Goal: Book appointment/travel/reservation

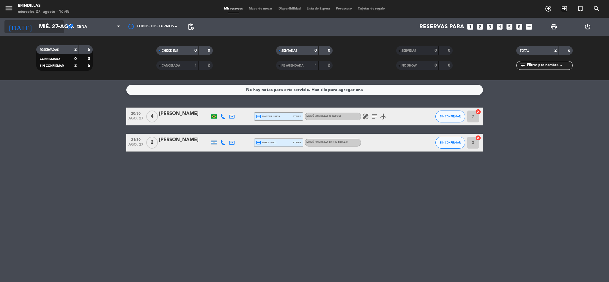
click at [49, 30] on input "mié. 27 ago." at bounding box center [72, 26] width 72 height 12
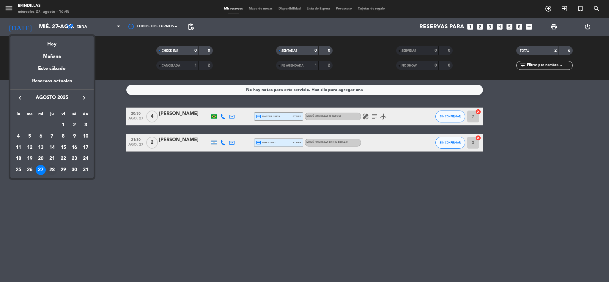
click at [51, 170] on div "28" at bounding box center [52, 170] width 10 height 10
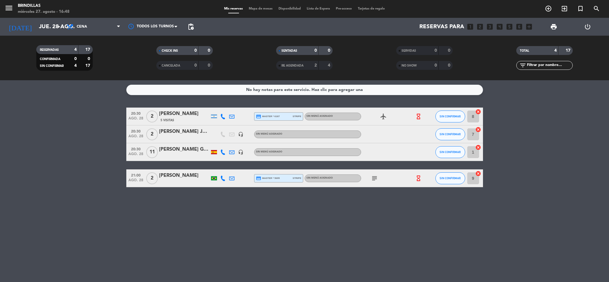
click at [373, 175] on icon "subject" at bounding box center [374, 178] width 7 height 7
click at [417, 178] on icon "hourglass_empty" at bounding box center [418, 178] width 7 height 7
click at [421, 113] on icon "hourglass_empty" at bounding box center [418, 116] width 7 height 7
click at [43, 32] on input "jue. 28 ago." at bounding box center [72, 26] width 72 height 12
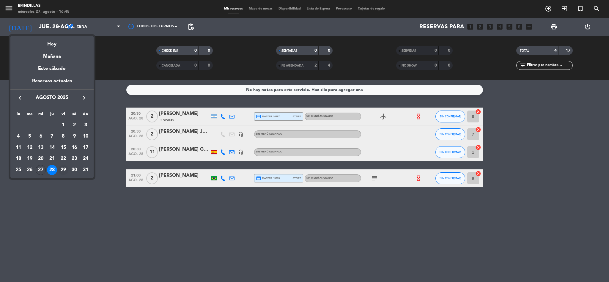
click at [63, 170] on div "29" at bounding box center [63, 170] width 10 height 10
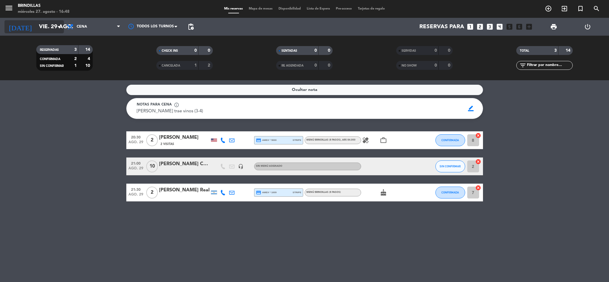
click at [53, 24] on input "vie. 29 ago." at bounding box center [72, 26] width 72 height 12
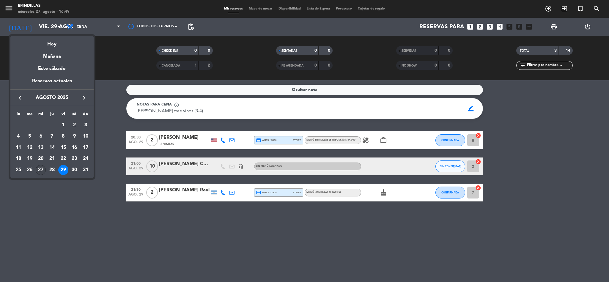
click at [44, 168] on div "27" at bounding box center [41, 170] width 10 height 10
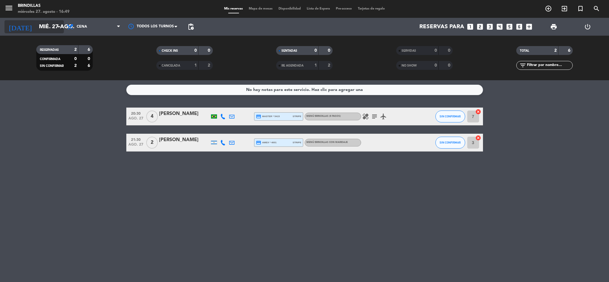
click at [43, 31] on input "mié. 27 ago." at bounding box center [72, 26] width 72 height 12
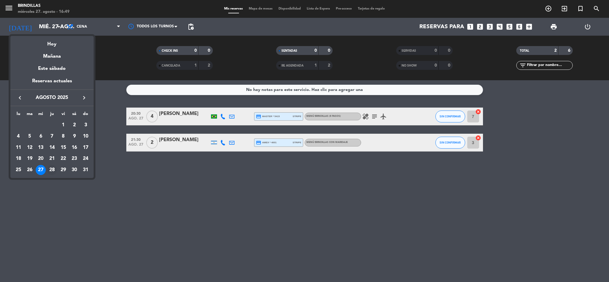
click at [48, 168] on div "28" at bounding box center [52, 170] width 10 height 10
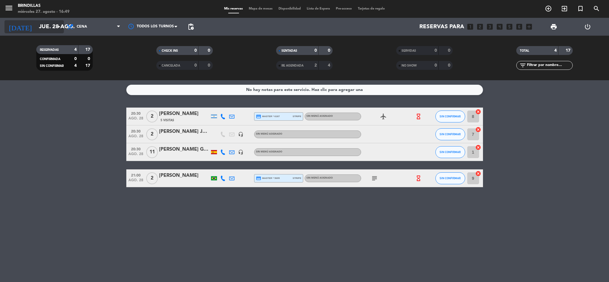
click at [40, 27] on input "jue. 28 ago." at bounding box center [72, 26] width 72 height 12
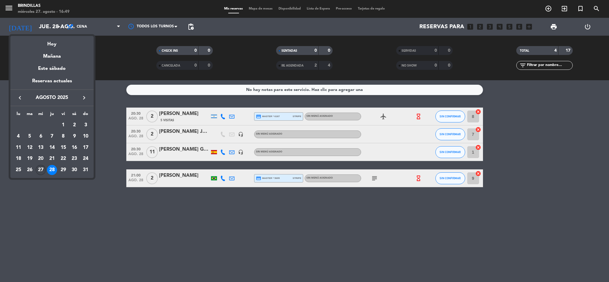
click at [40, 168] on div "27" at bounding box center [41, 170] width 10 height 10
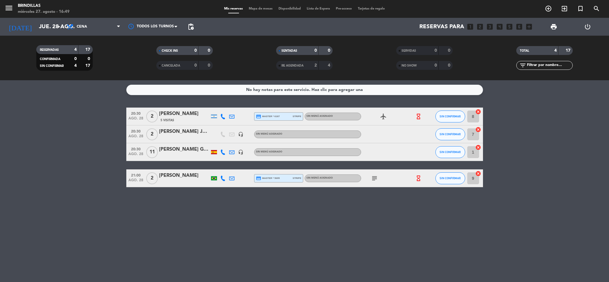
type input "mié. 27 ago."
